Goal: Task Accomplishment & Management: Manage account settings

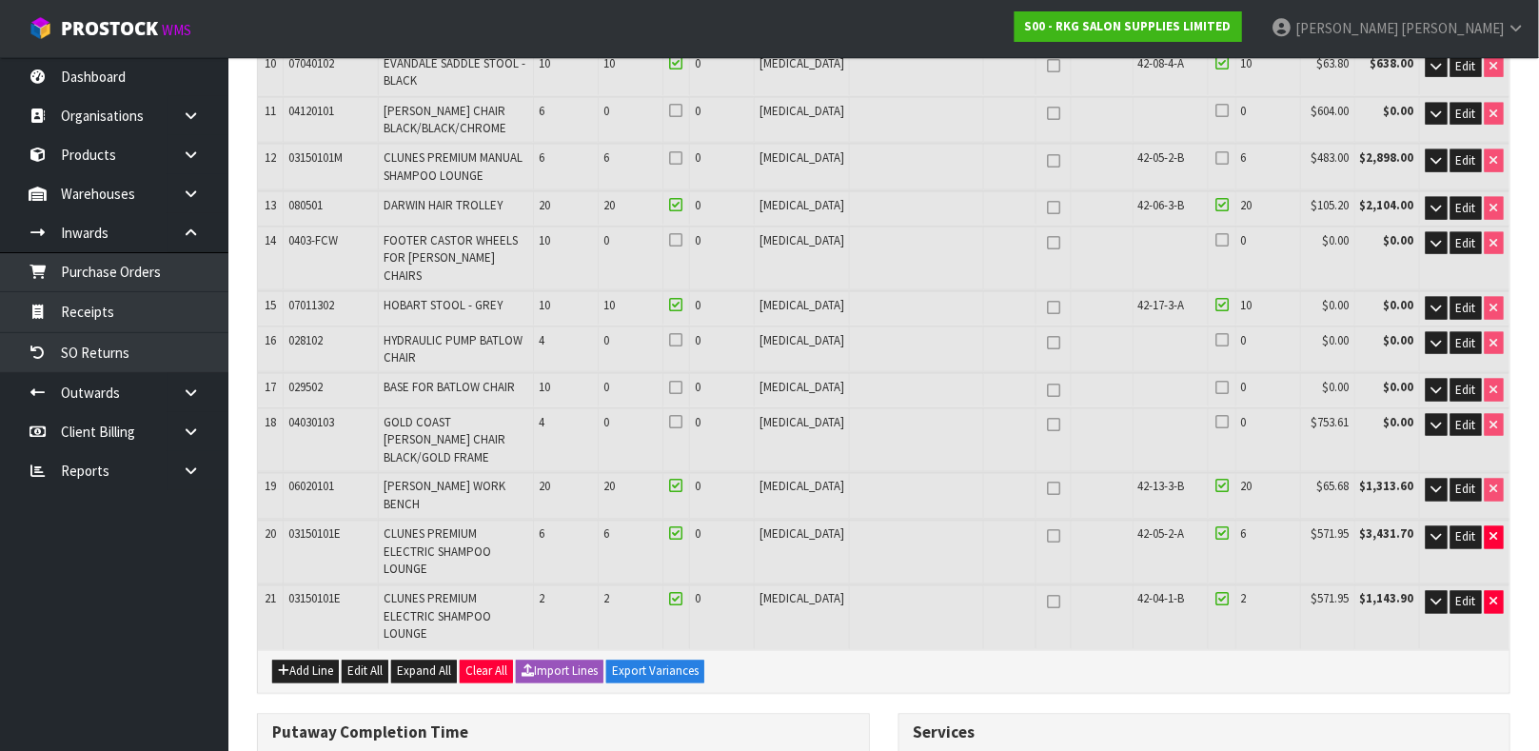
scroll to position [795, 0]
click at [101, 148] on link "Products" at bounding box center [114, 154] width 228 height 39
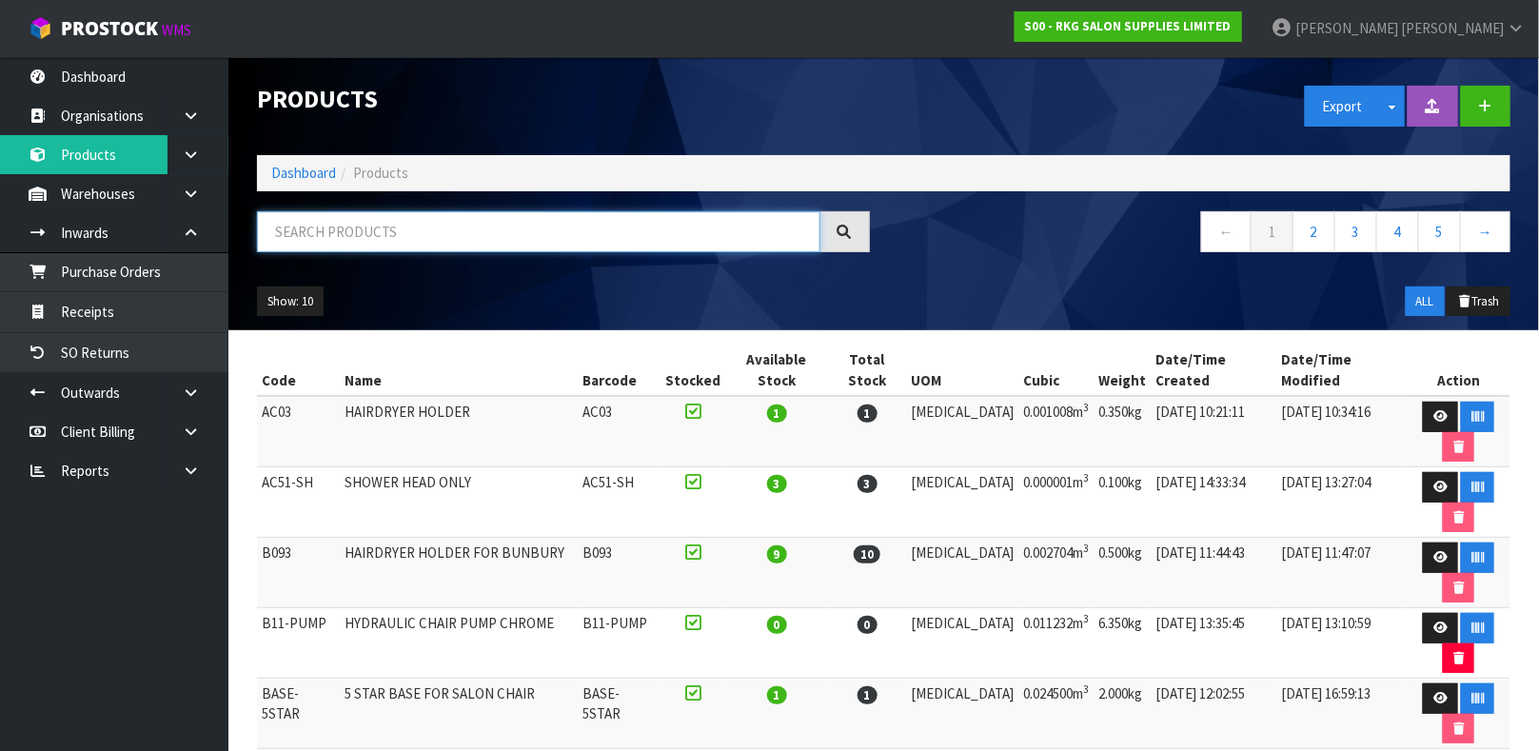
click at [717, 228] on input "text" at bounding box center [538, 231] width 563 height 41
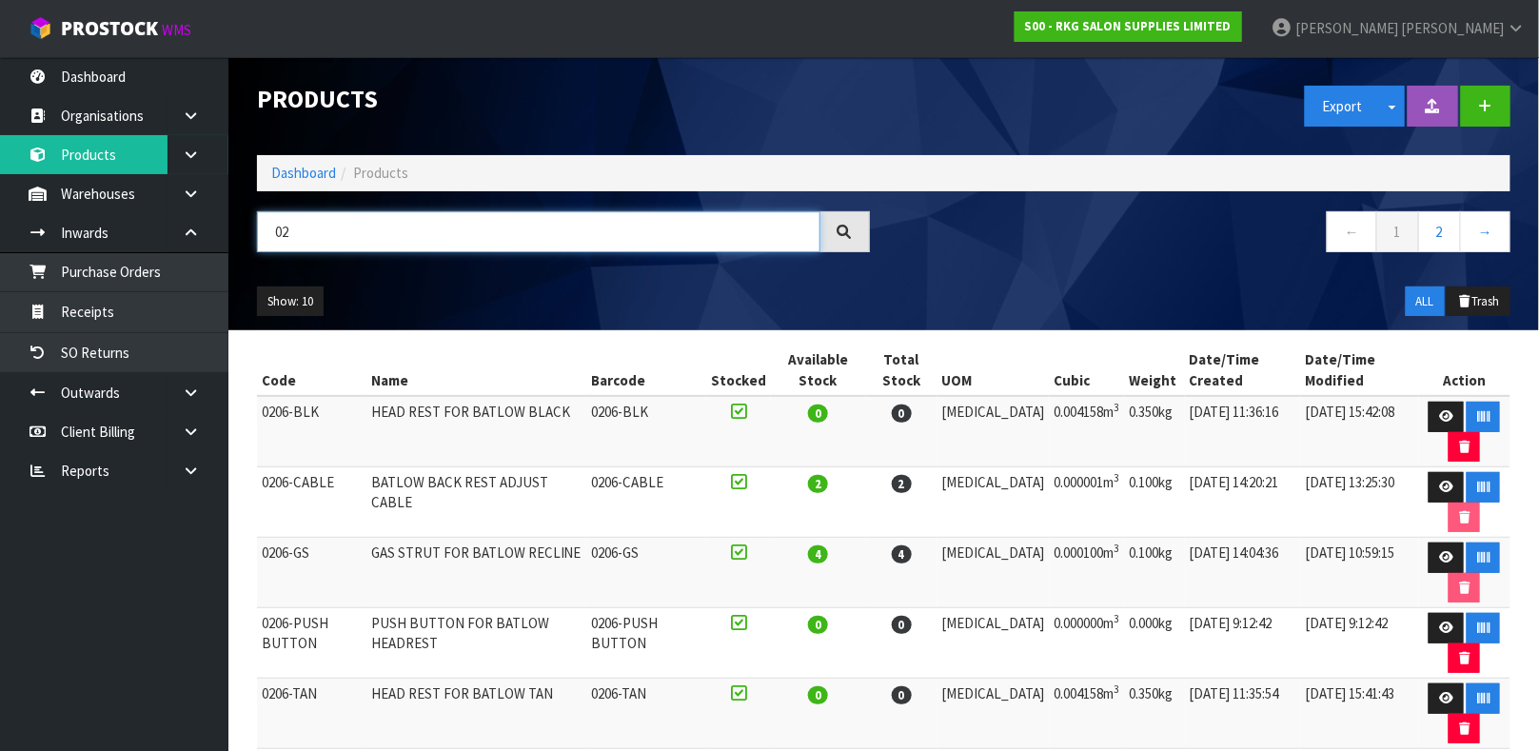
type input "0"
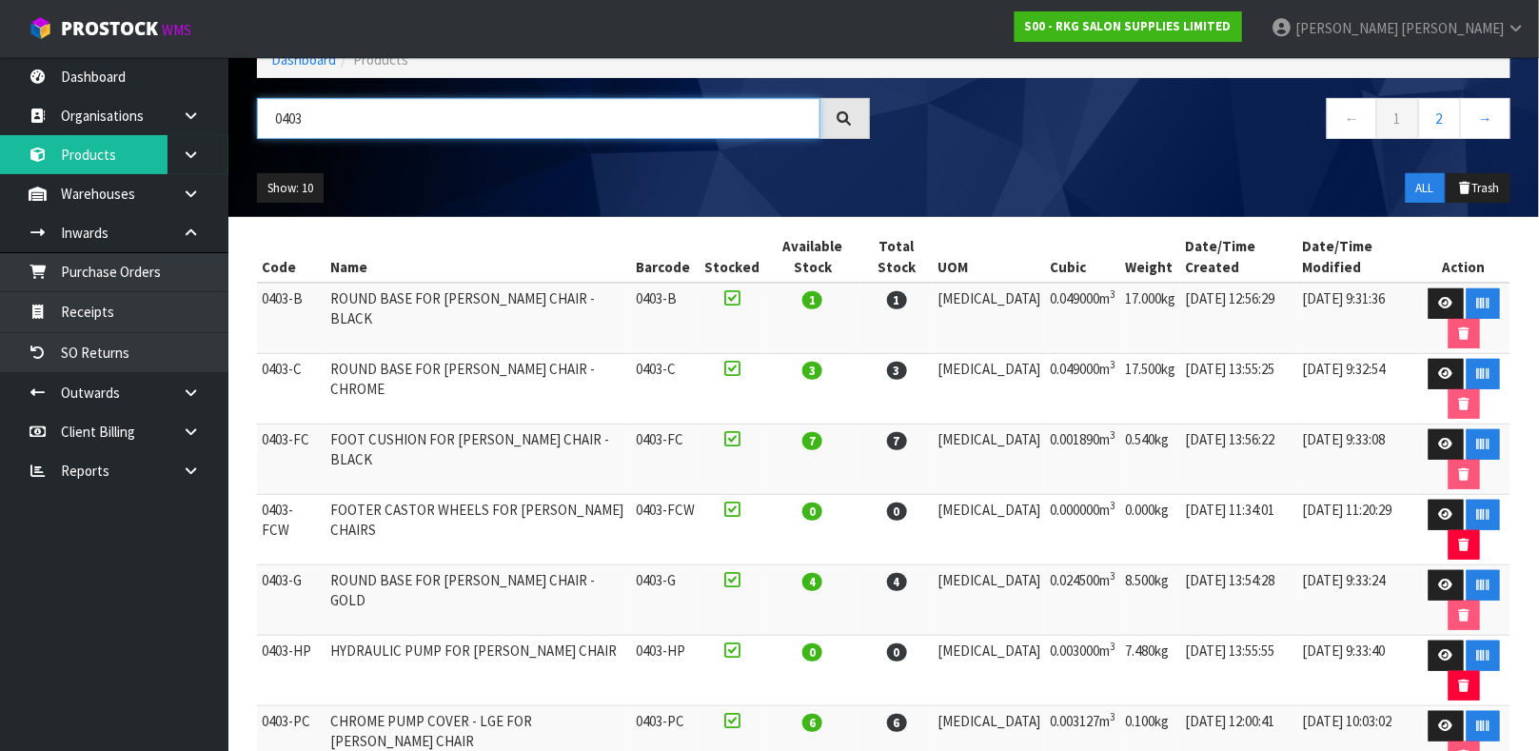
scroll to position [115, 0]
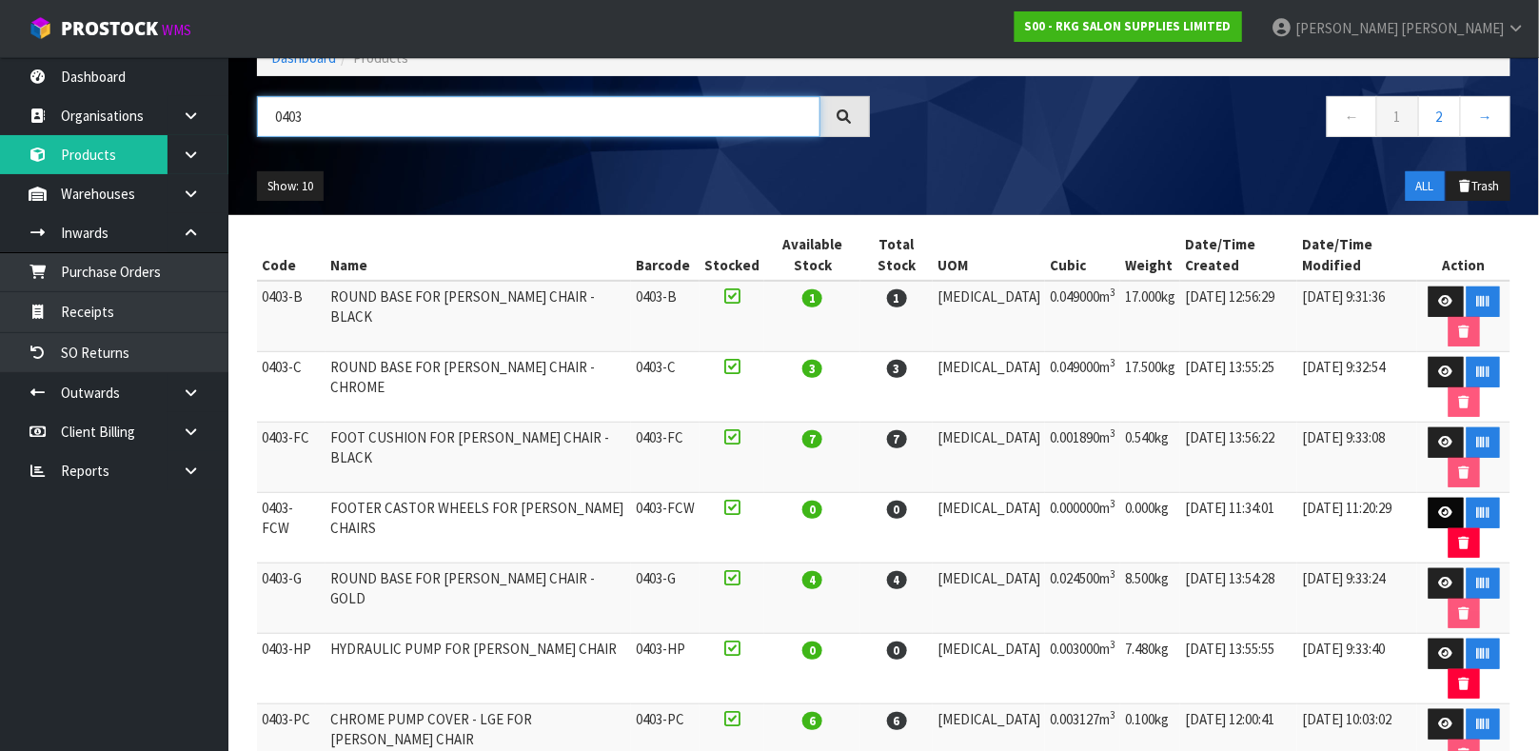
type input "0403"
click at [1428, 507] on link at bounding box center [1445, 513] width 35 height 30
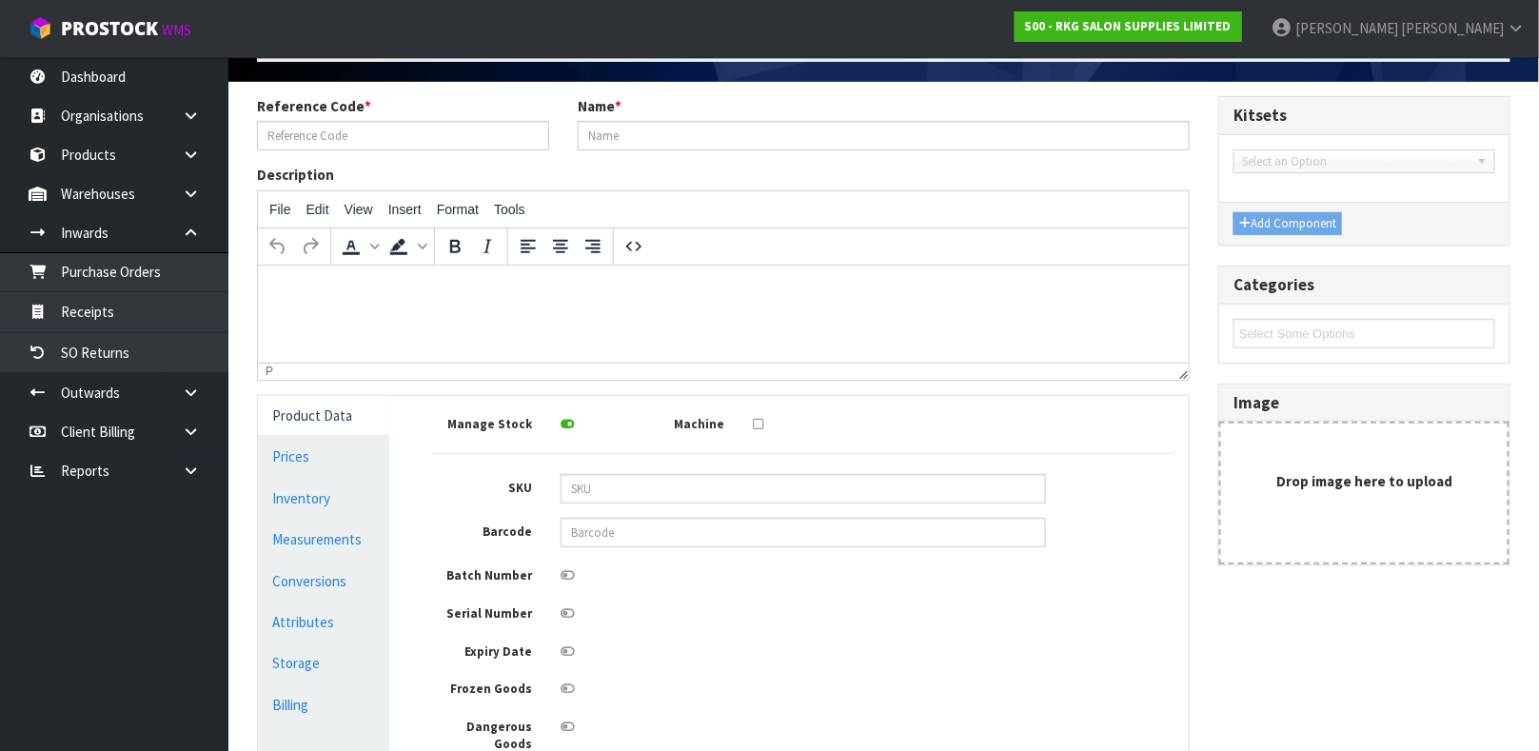
type input "0403-FCW"
type input "FOOTER CASTOR WHEELS FOR [PERSON_NAME] CHAIRS"
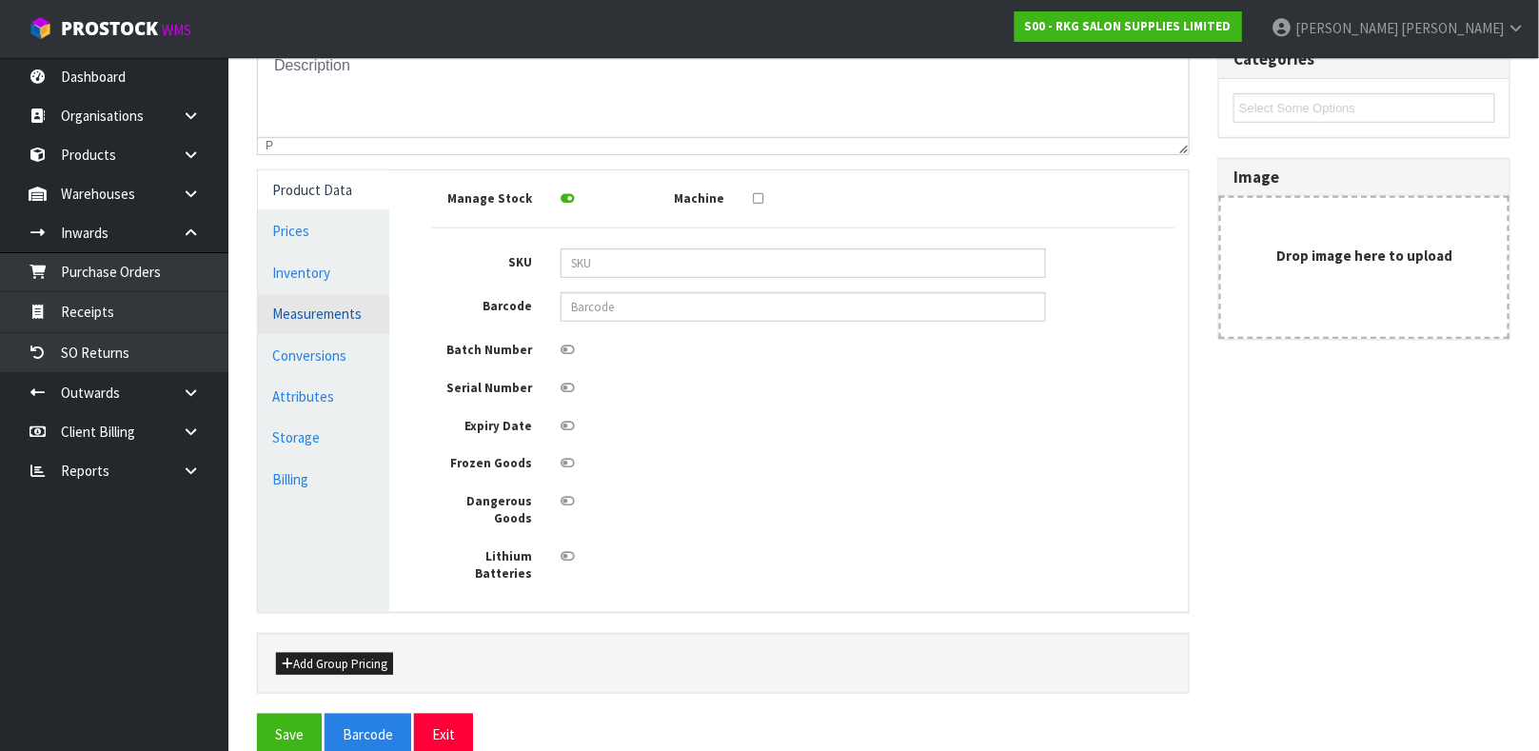
click at [319, 305] on link "Measurements" at bounding box center [323, 313] width 131 height 39
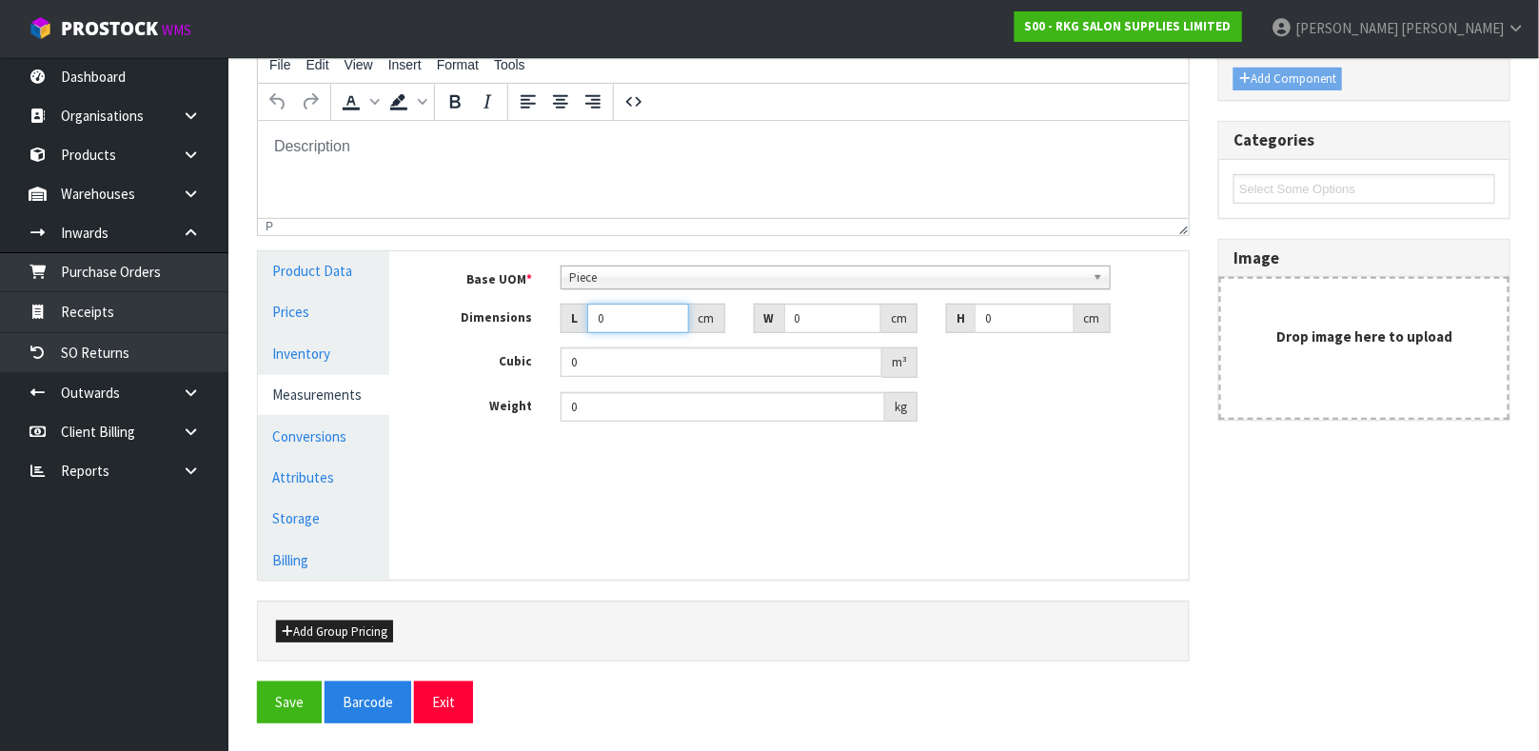
drag, startPoint x: 619, startPoint y: 320, endPoint x: 421, endPoint y: 367, distance: 203.6
click at [432, 367] on div "Base UOM * Bag Bar Basket Bin Bottle Box Bundle Cabinet Cage Carton Case Coil C…" at bounding box center [803, 344] width 742 height 157
type input "1"
type input "0.000001"
type input "12"
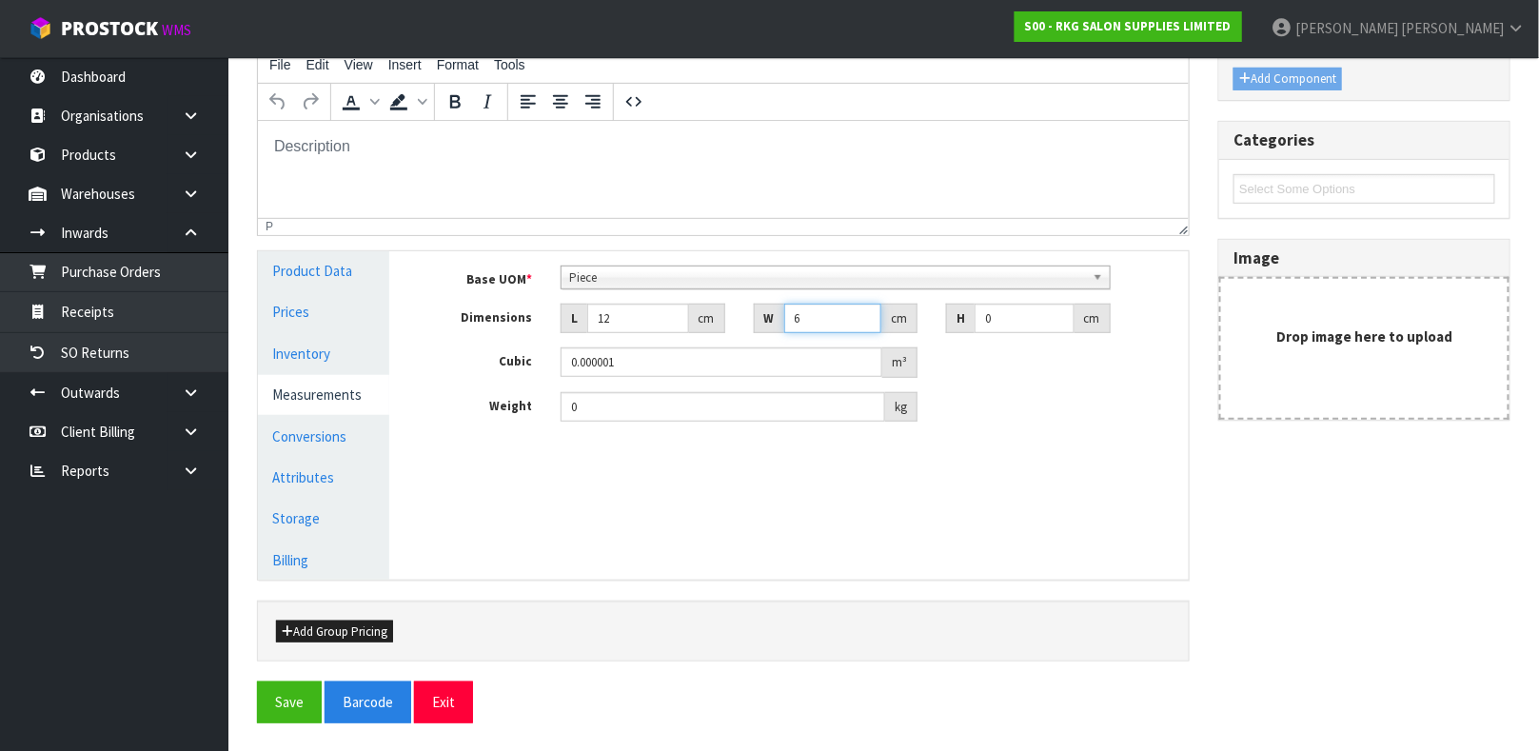
type input "6"
type input "4"
type input "0.000288"
type input "4"
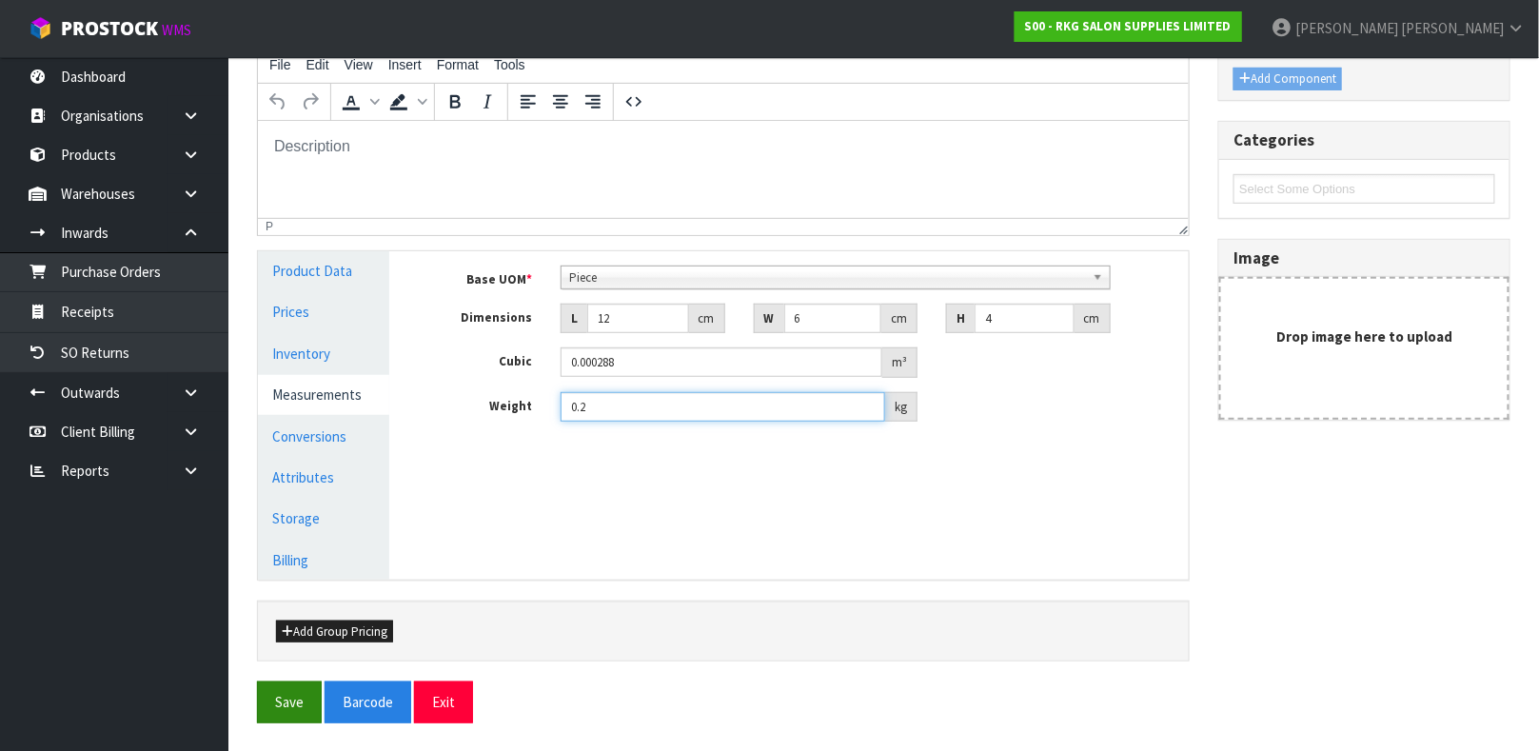
type input "0.2"
click at [305, 711] on button "Save" at bounding box center [289, 701] width 65 height 41
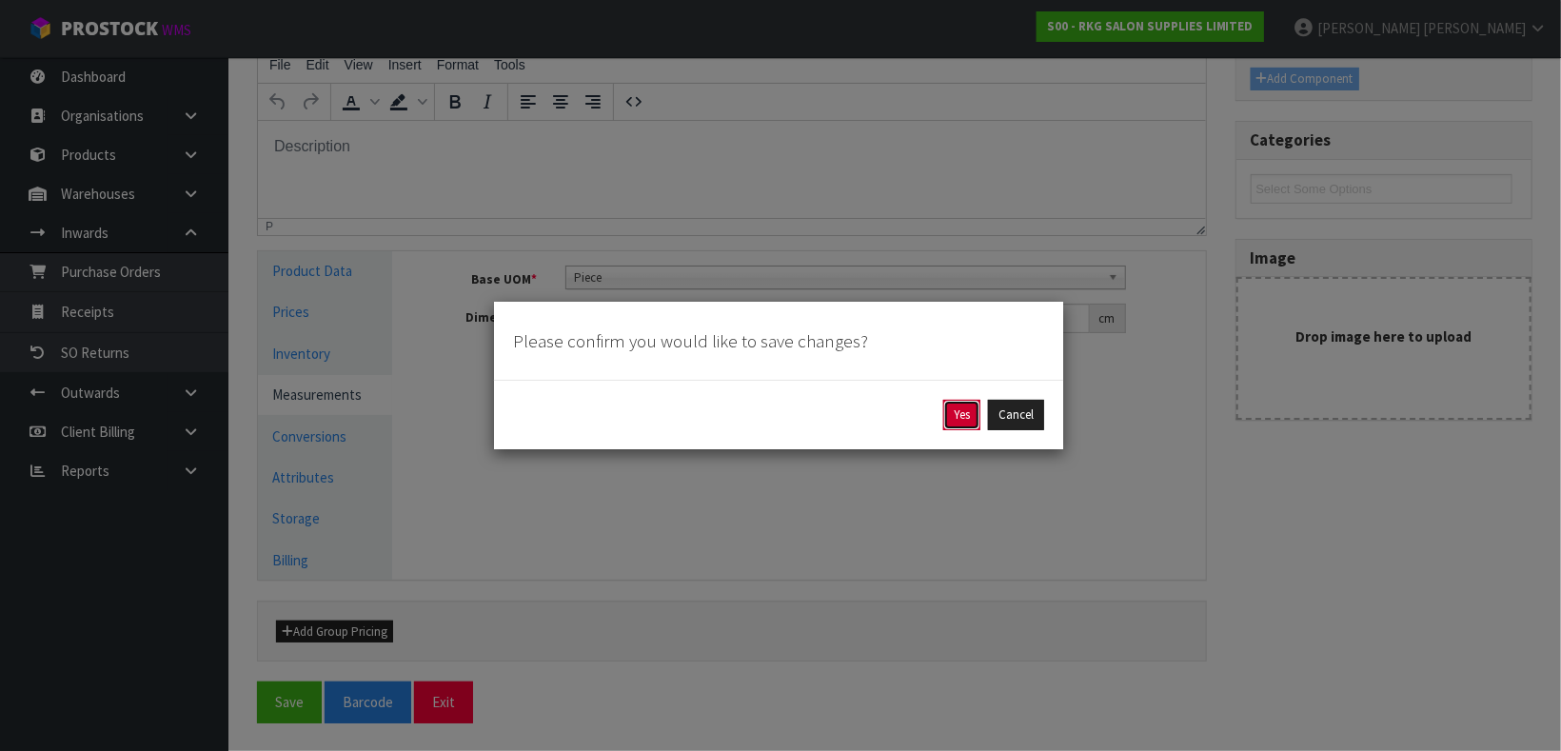
click at [968, 410] on button "Yes" at bounding box center [961, 415] width 37 height 30
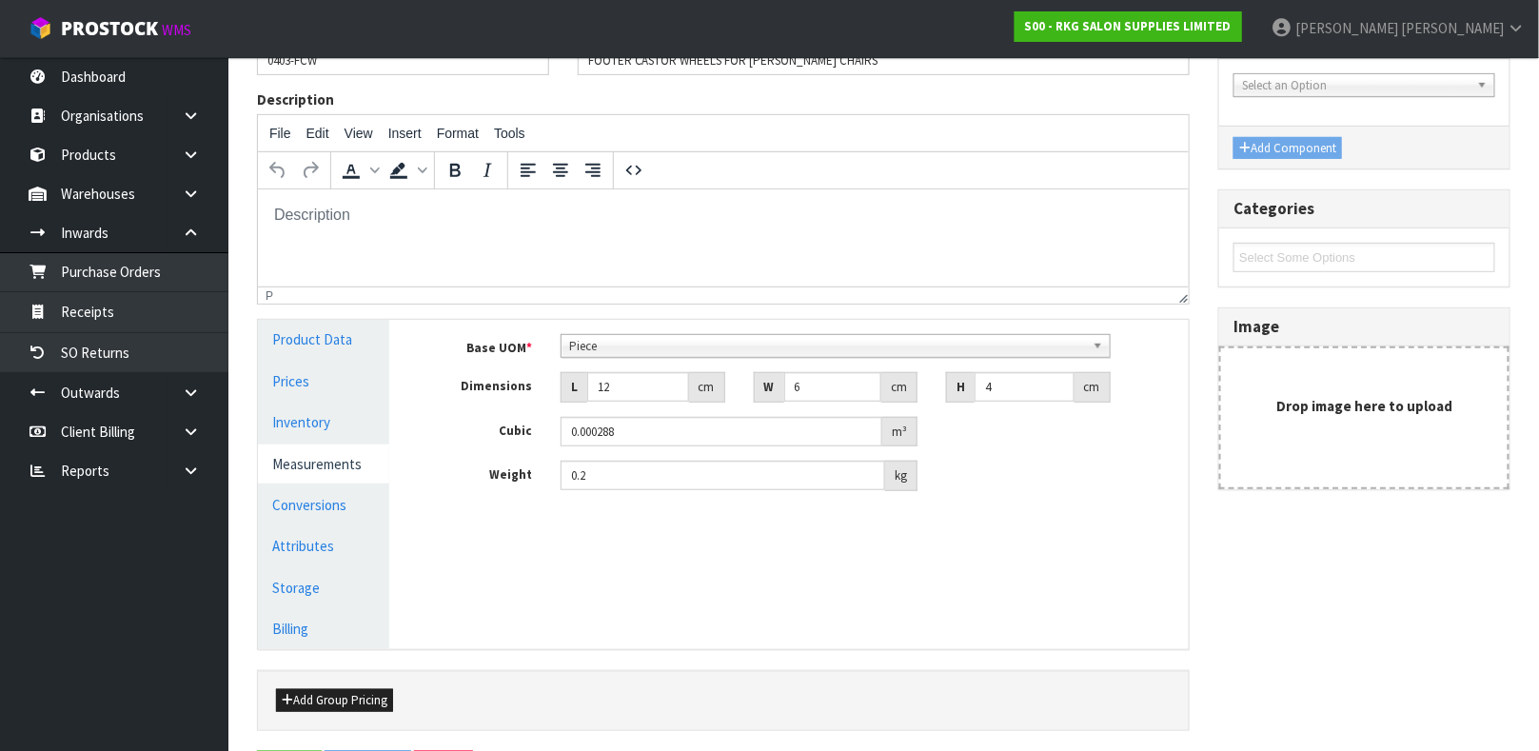
scroll to position [0, 0]
